Goal: Information Seeking & Learning: Learn about a topic

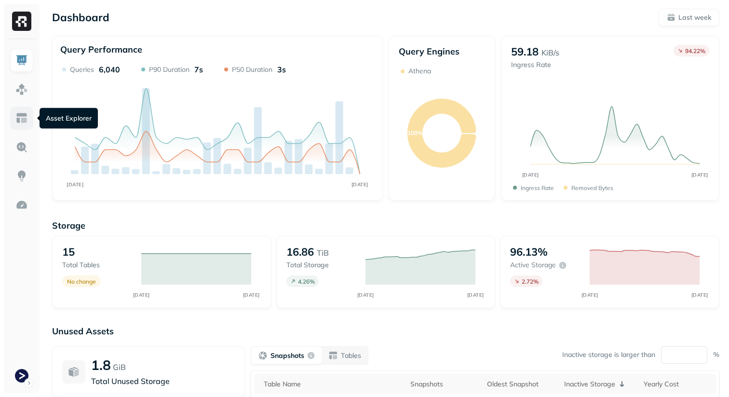
click at [18, 125] on link at bounding box center [21, 118] width 23 height 23
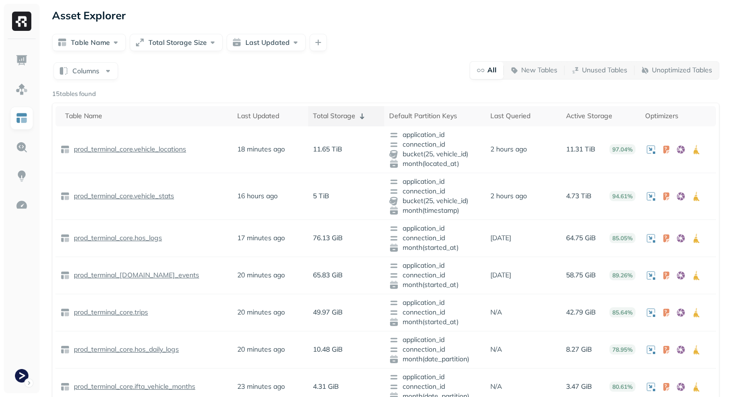
click at [323, 119] on div "Total Storage" at bounding box center [346, 116] width 66 height 12
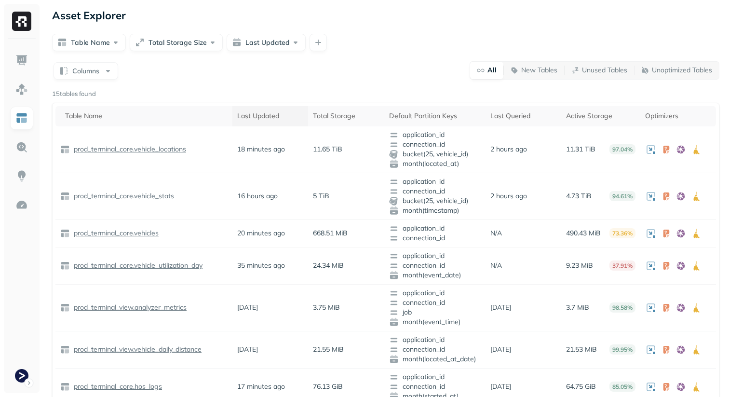
click at [285, 114] on div "Last Updated" at bounding box center [270, 115] width 66 height 9
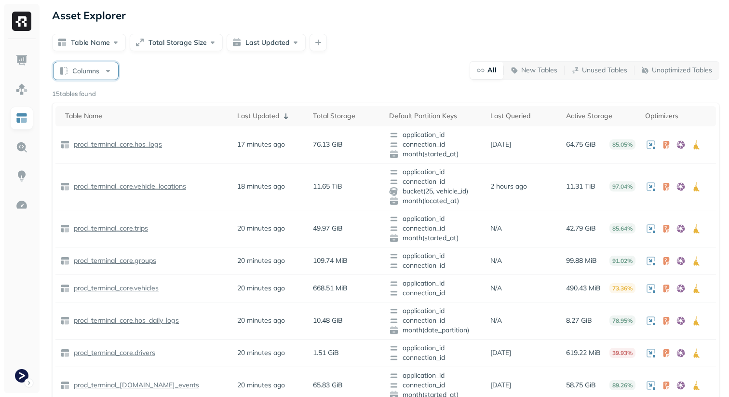
click at [83, 70] on button "Columns" at bounding box center [86, 70] width 65 height 17
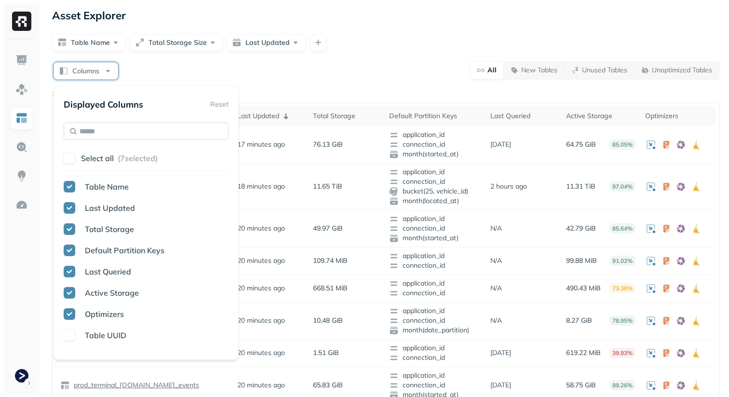
click at [116, 122] on input "text" at bounding box center [146, 130] width 165 height 17
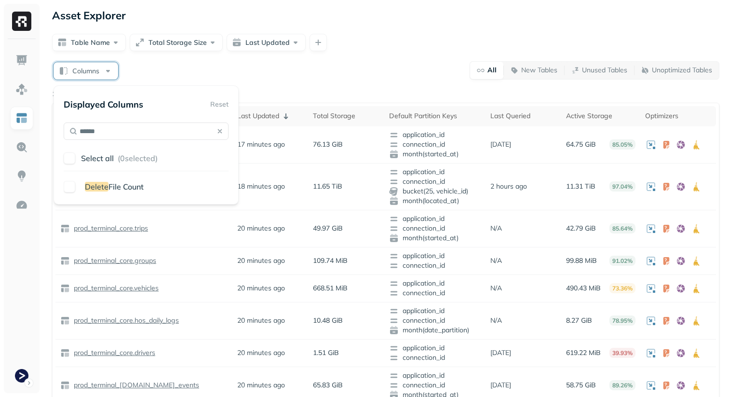
type input "******"
click at [116, 184] on span "File Count" at bounding box center [125, 187] width 35 height 10
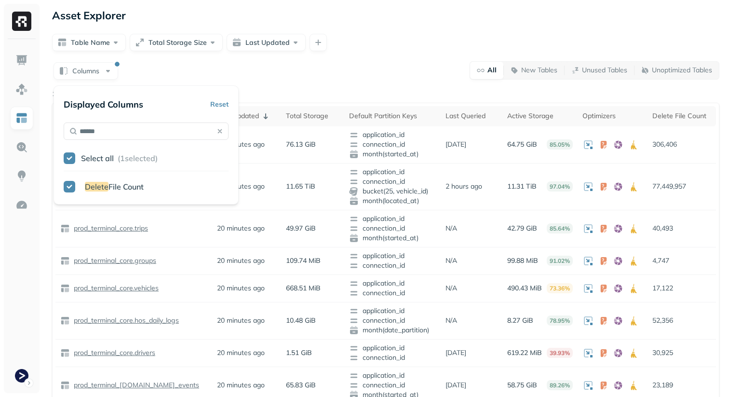
click at [288, 54] on div "Asset Explorer Table Name Total Storage Size Last Updated Columns All New Table…" at bounding box center [385, 337] width 686 height 675
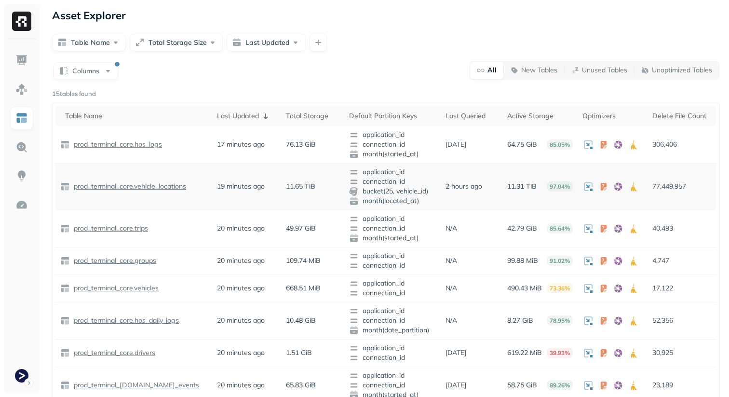
click at [169, 183] on p "prod_terminal_core.vehicle_locations" at bounding box center [129, 186] width 114 height 9
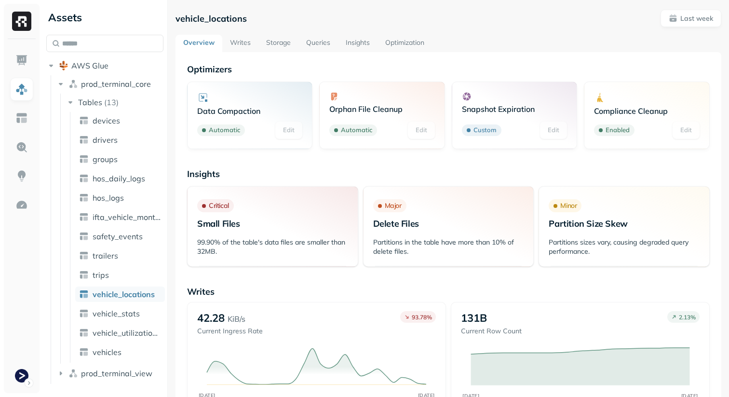
click at [278, 39] on link "Storage" at bounding box center [278, 43] width 40 height 17
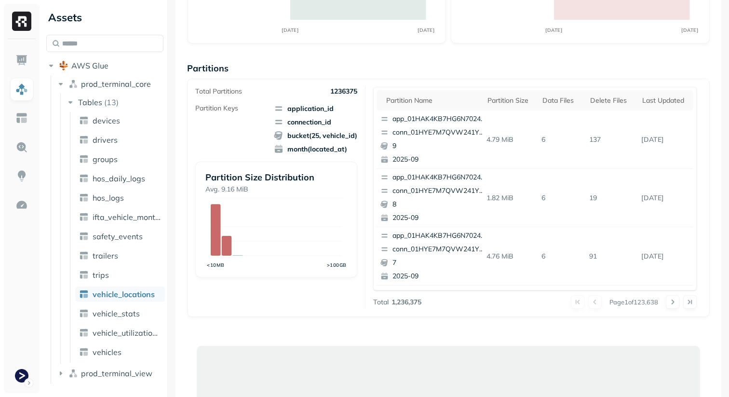
scroll to position [121, 0]
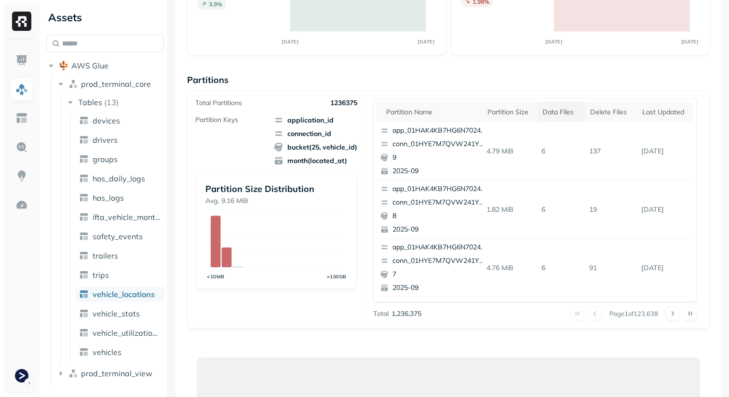
click at [552, 109] on div "Data Files" at bounding box center [561, 112] width 38 height 9
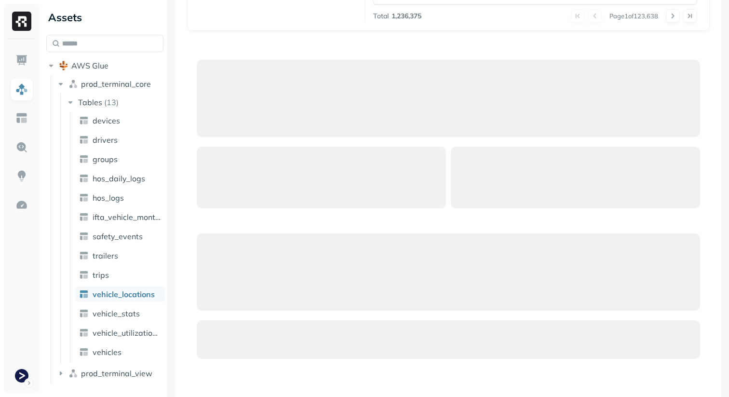
scroll to position [340, 0]
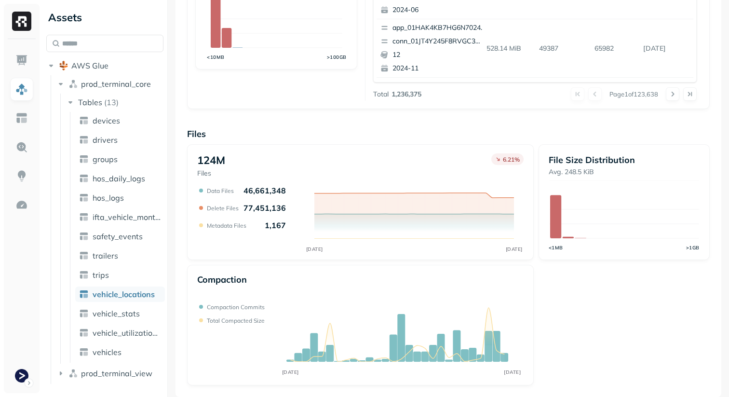
click at [572, 286] on div "124M Files 6.21 % SEP [DATE] Data Files 46,661,348 Delete Files 77,451,136 Meta…" at bounding box center [448, 264] width 523 height 241
